Goal: Unclear: Browse casually

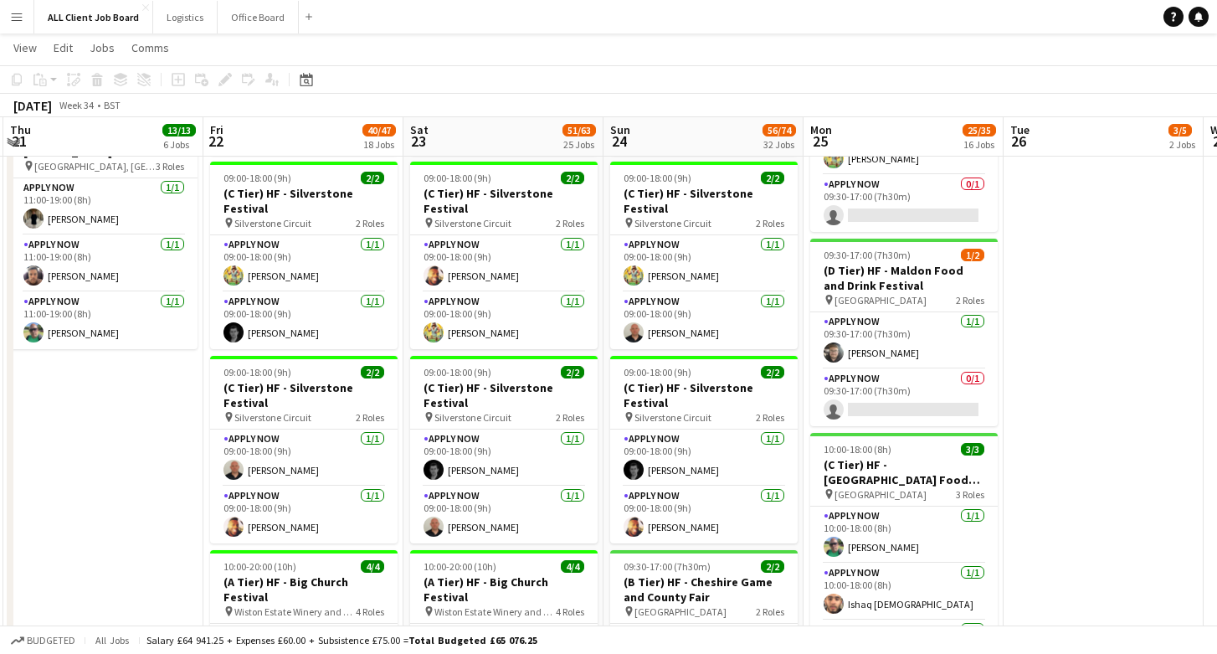
scroll to position [1043, 0]
